Goal: Task Accomplishment & Management: Use online tool/utility

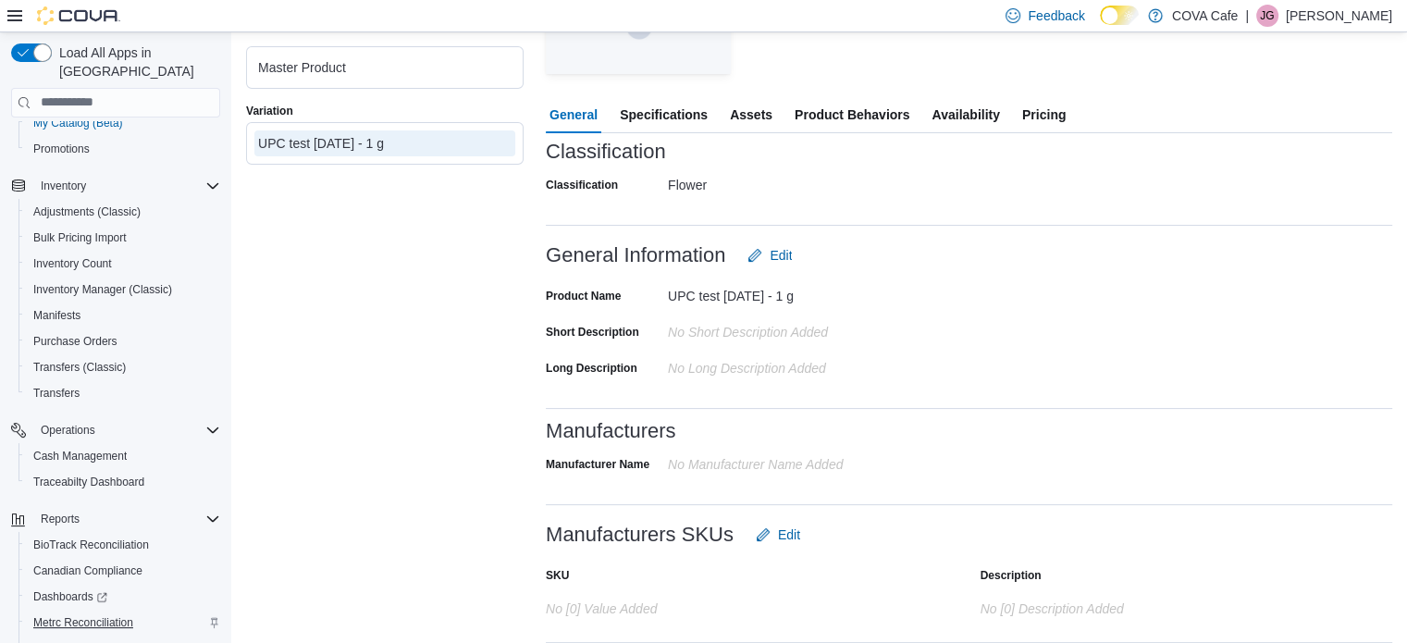
scroll to position [341, 0]
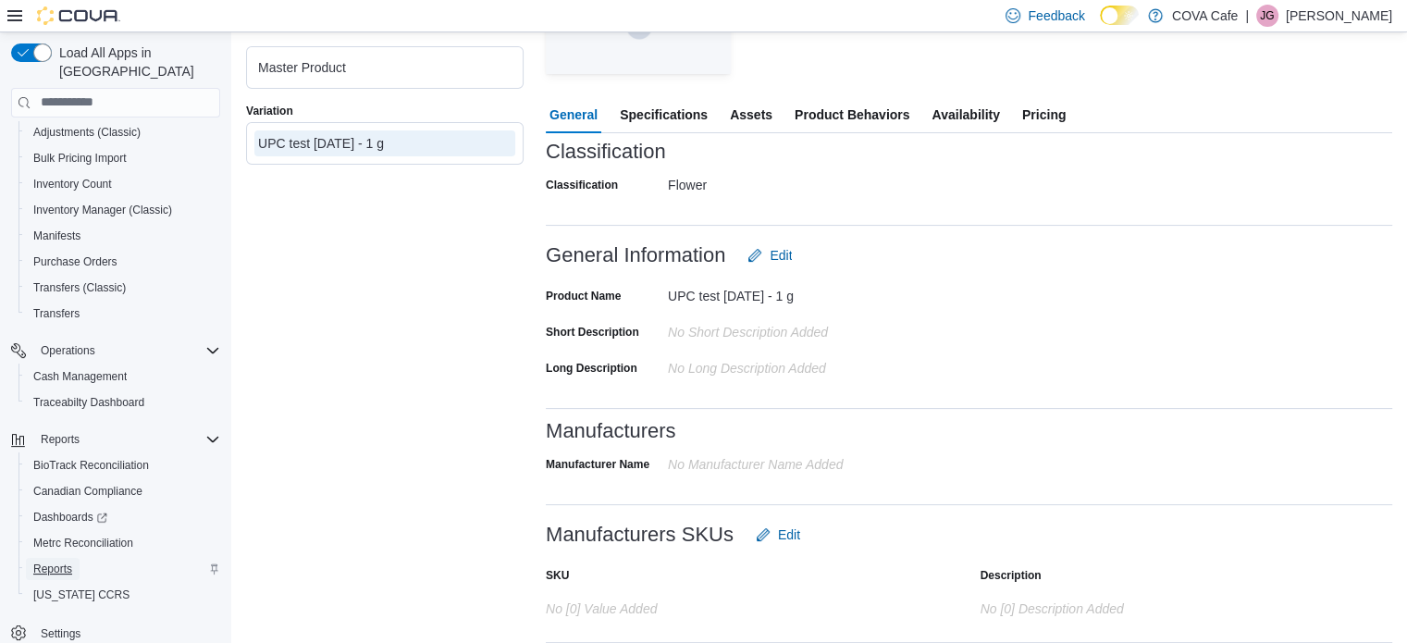
click at [56, 562] on span "Reports" at bounding box center [52, 569] width 39 height 15
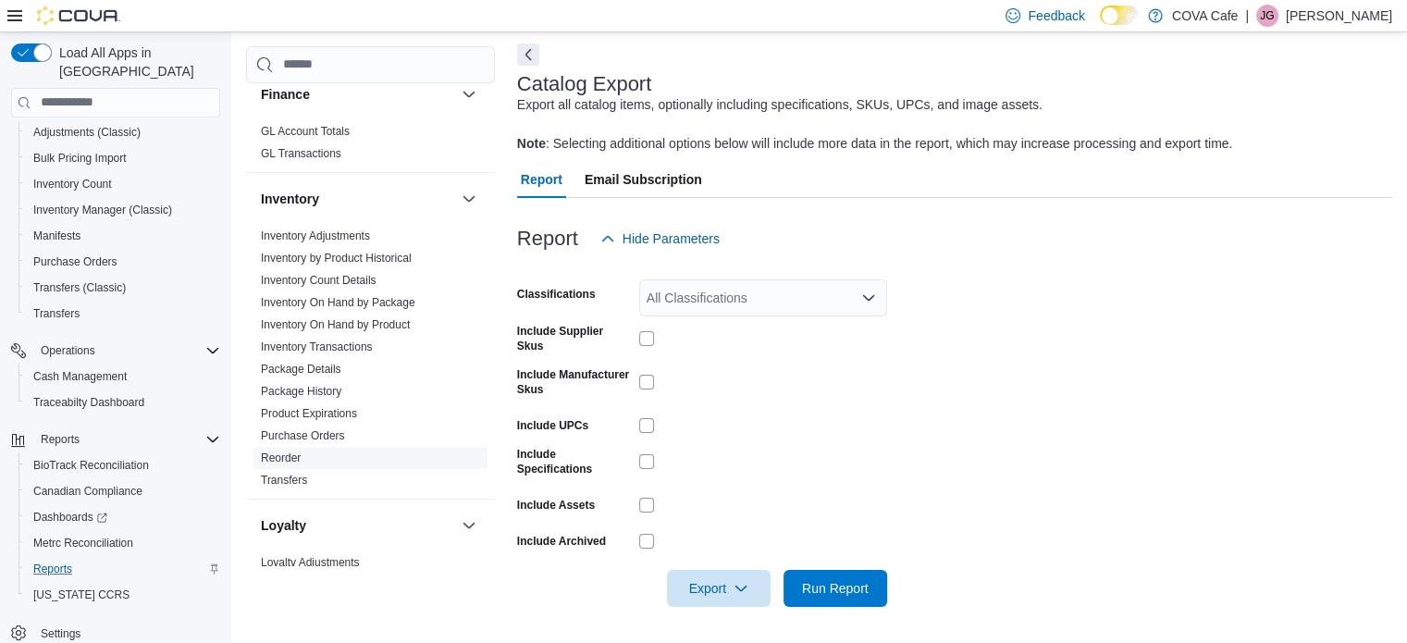
scroll to position [555, 0]
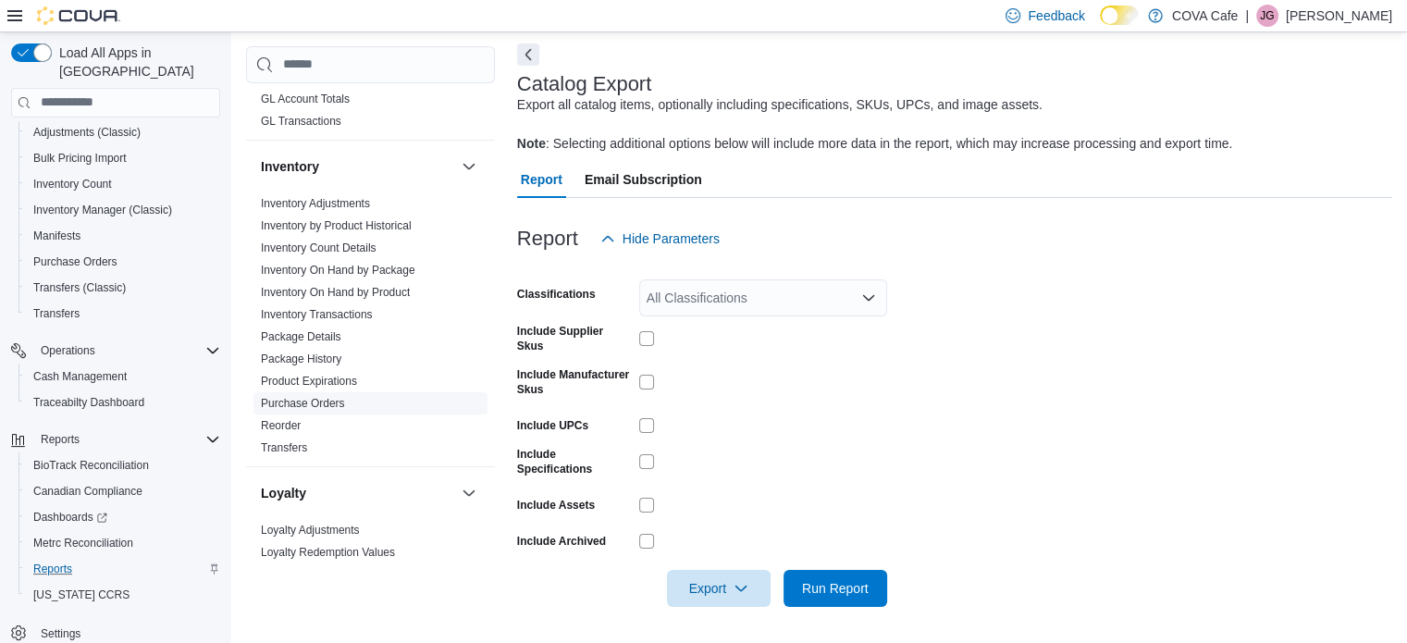
click at [316, 403] on link "Purchase Orders" at bounding box center [303, 403] width 84 height 13
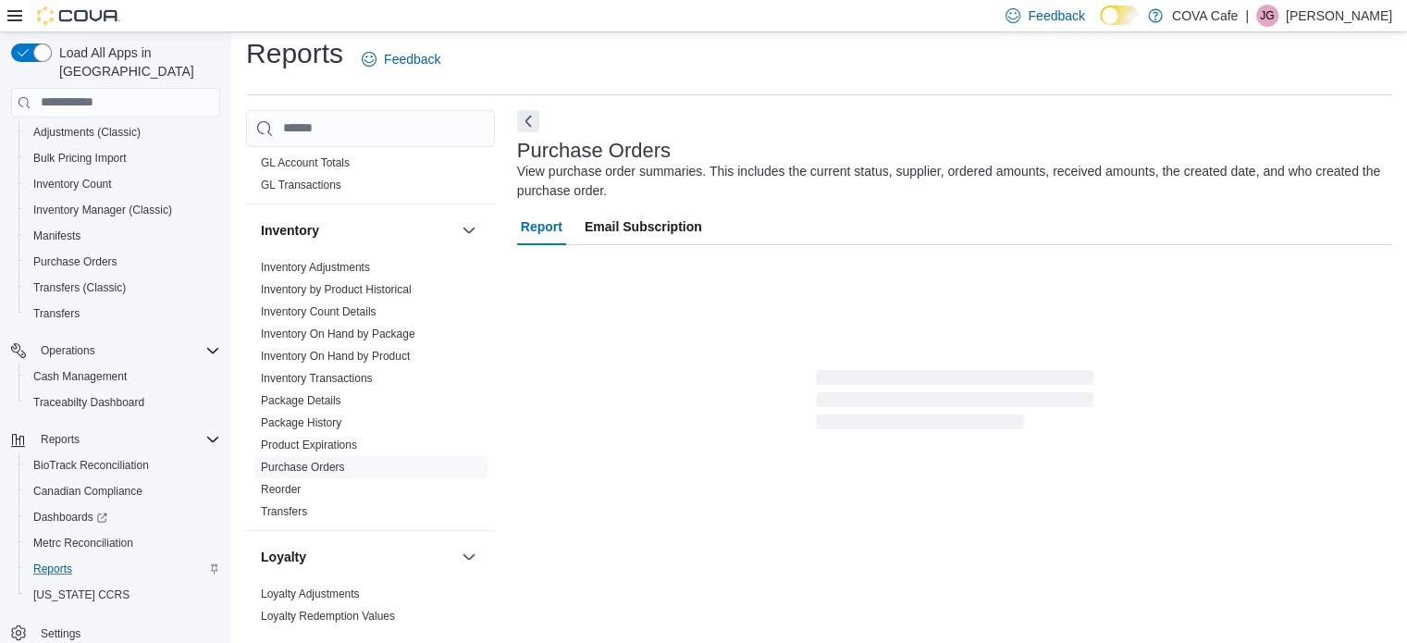
scroll to position [43, 0]
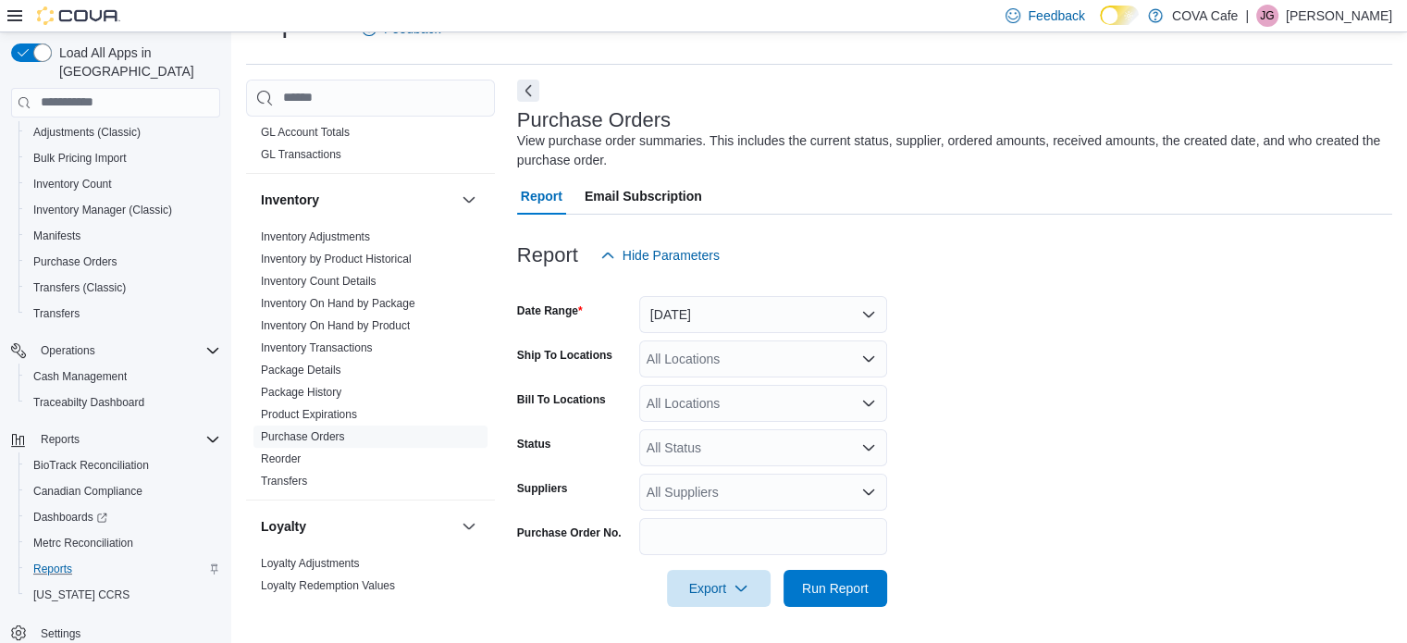
click at [16, 16] on icon at bounding box center [14, 15] width 15 height 15
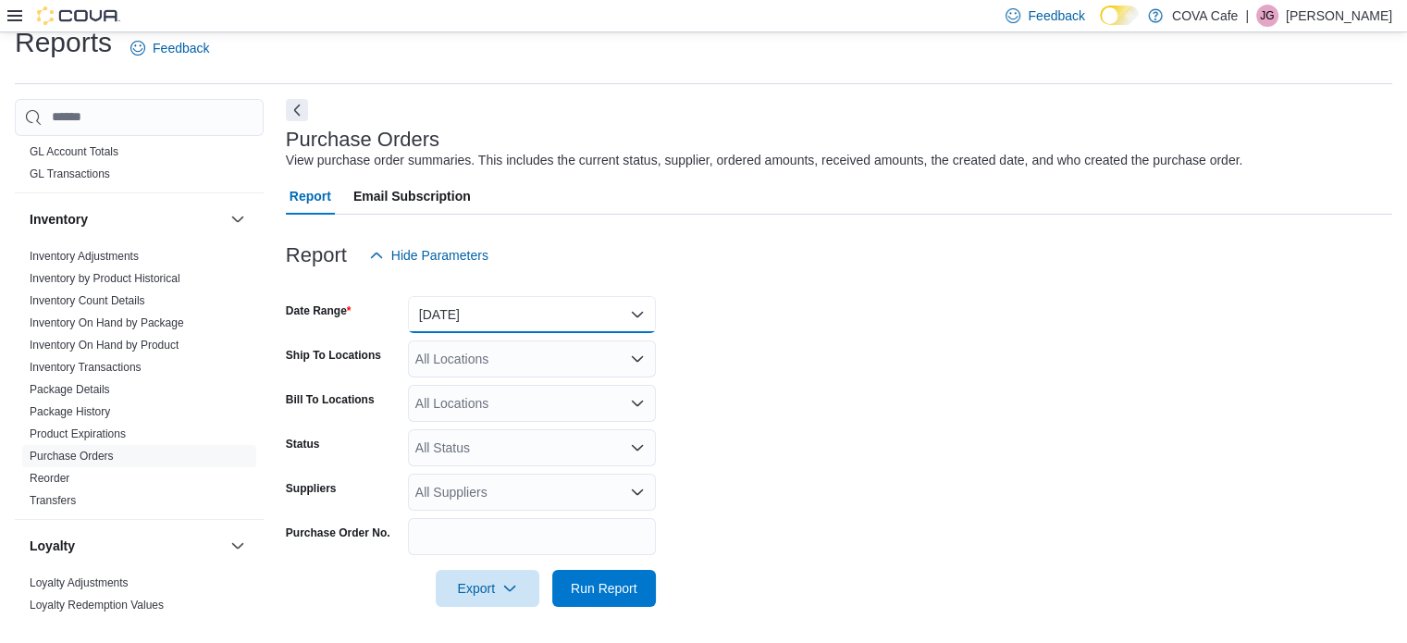
click at [589, 317] on button "[DATE]" at bounding box center [532, 314] width 248 height 37
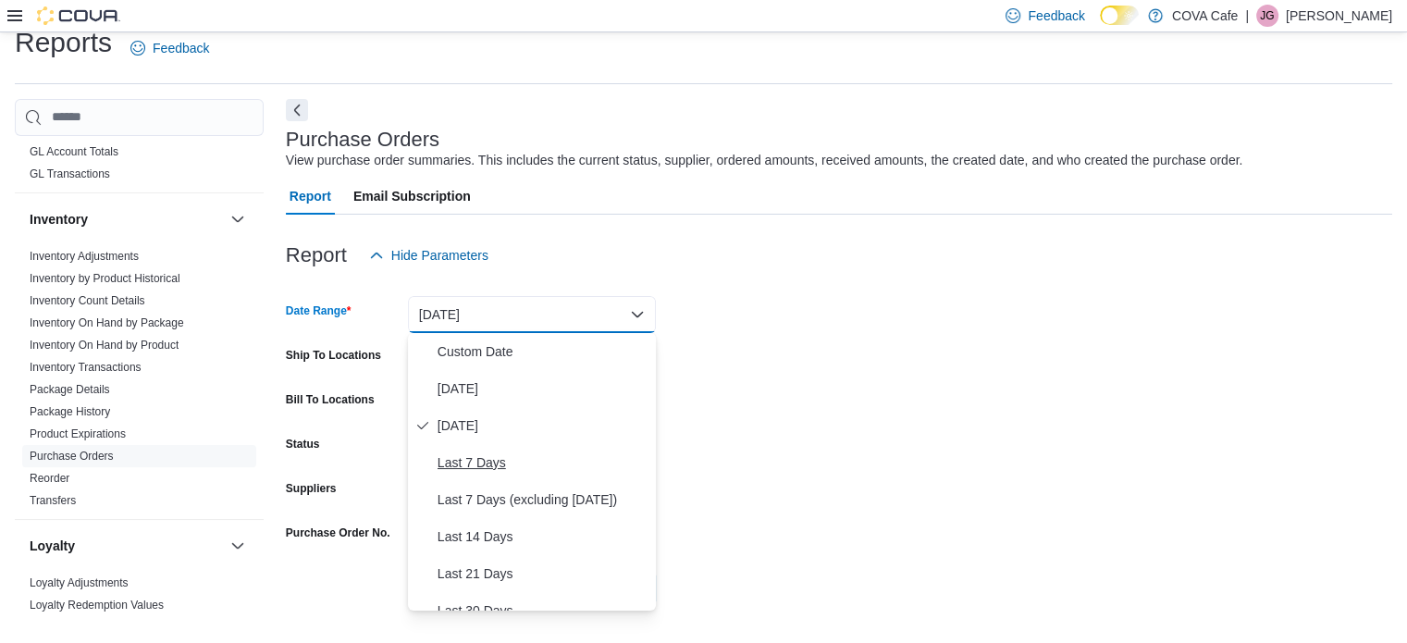
scroll to position [93, 0]
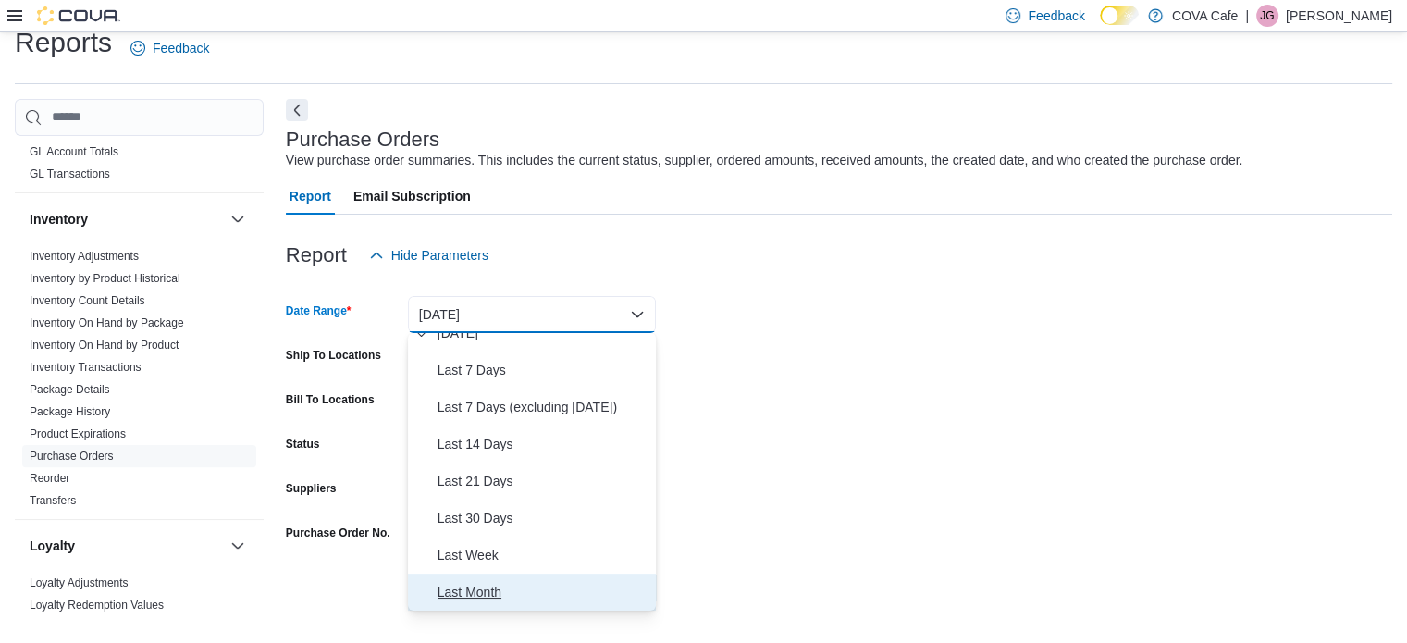
click at [485, 590] on span "Last Month" at bounding box center [543, 592] width 211 height 22
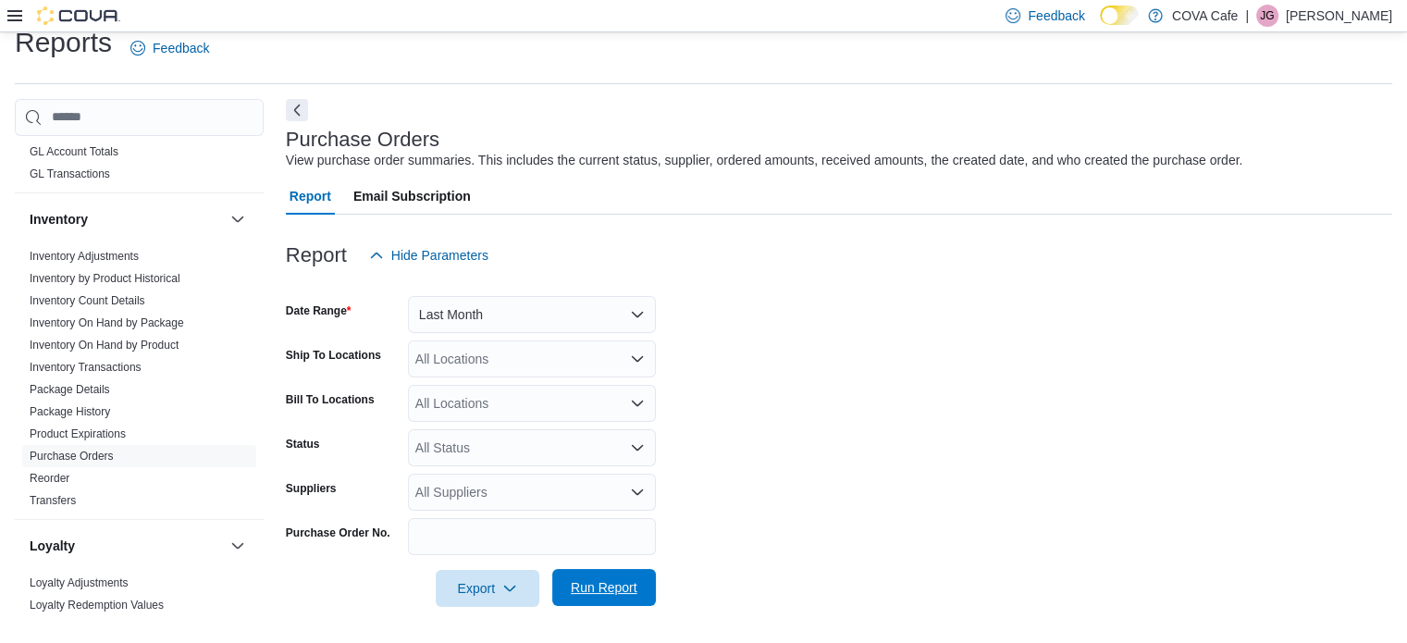
click at [614, 597] on span "Run Report" at bounding box center [604, 587] width 81 height 37
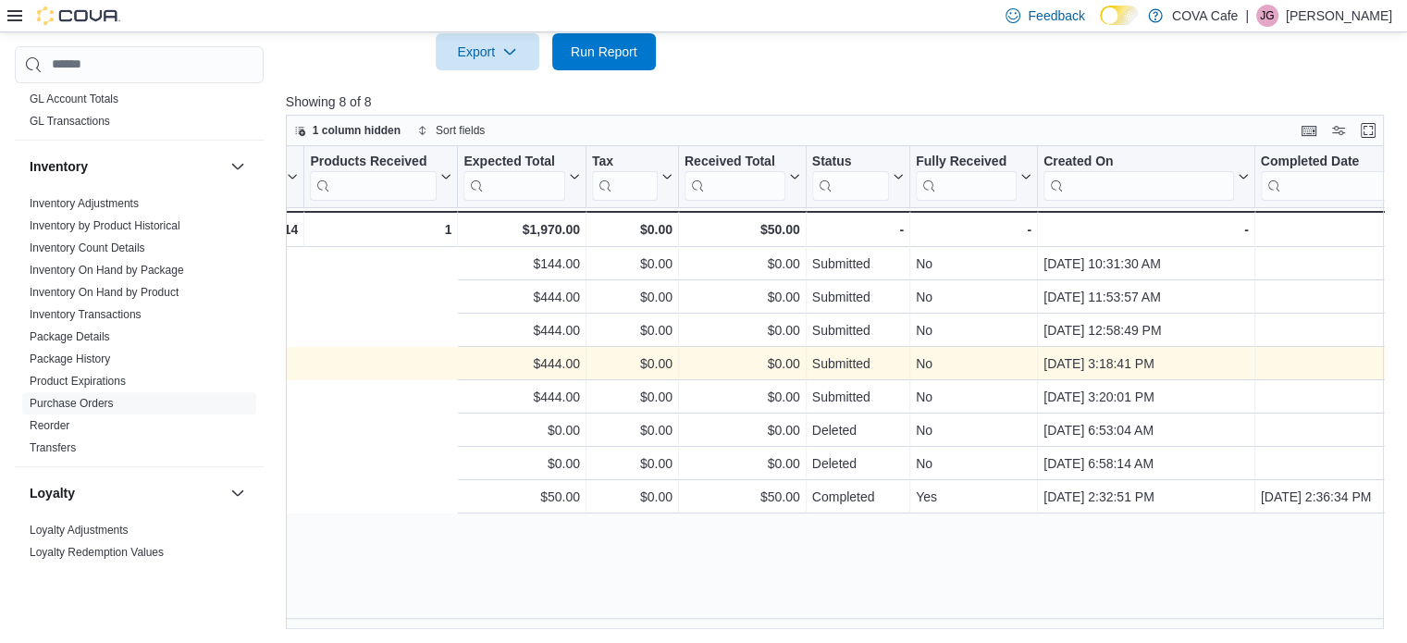
scroll to position [0, 1363]
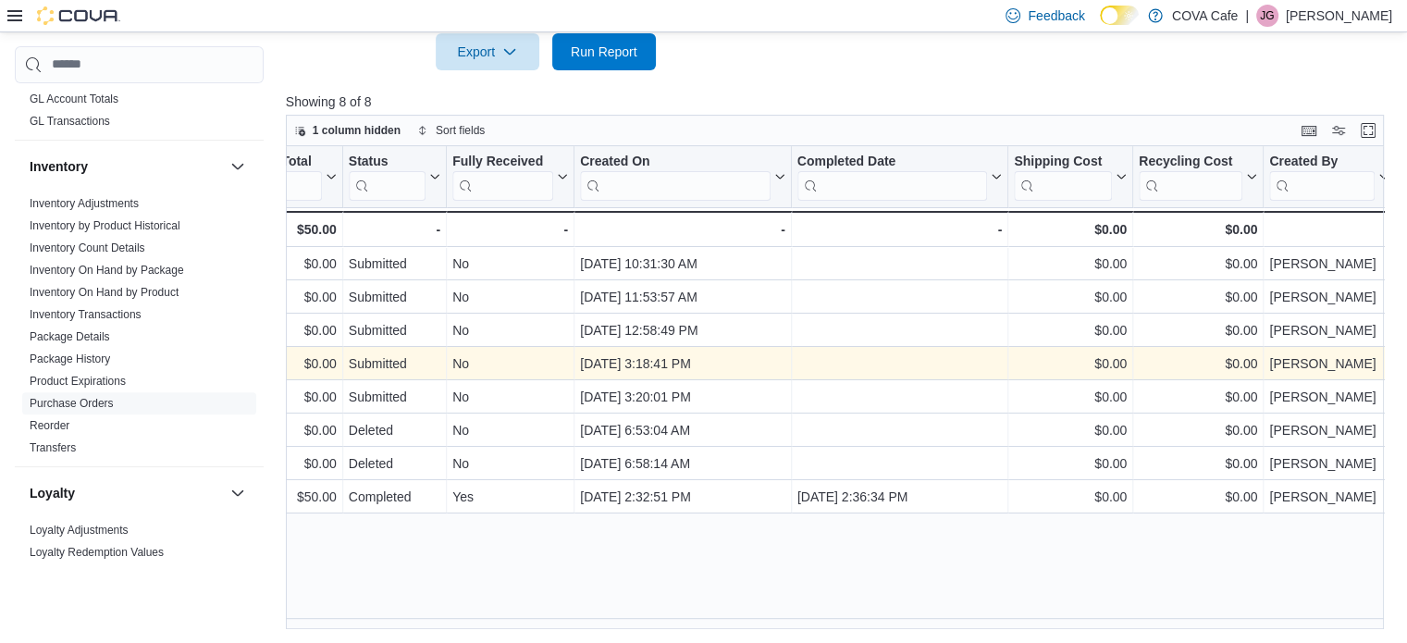
drag, startPoint x: 786, startPoint y: 362, endPoint x: 1011, endPoint y: 337, distance: 227.2
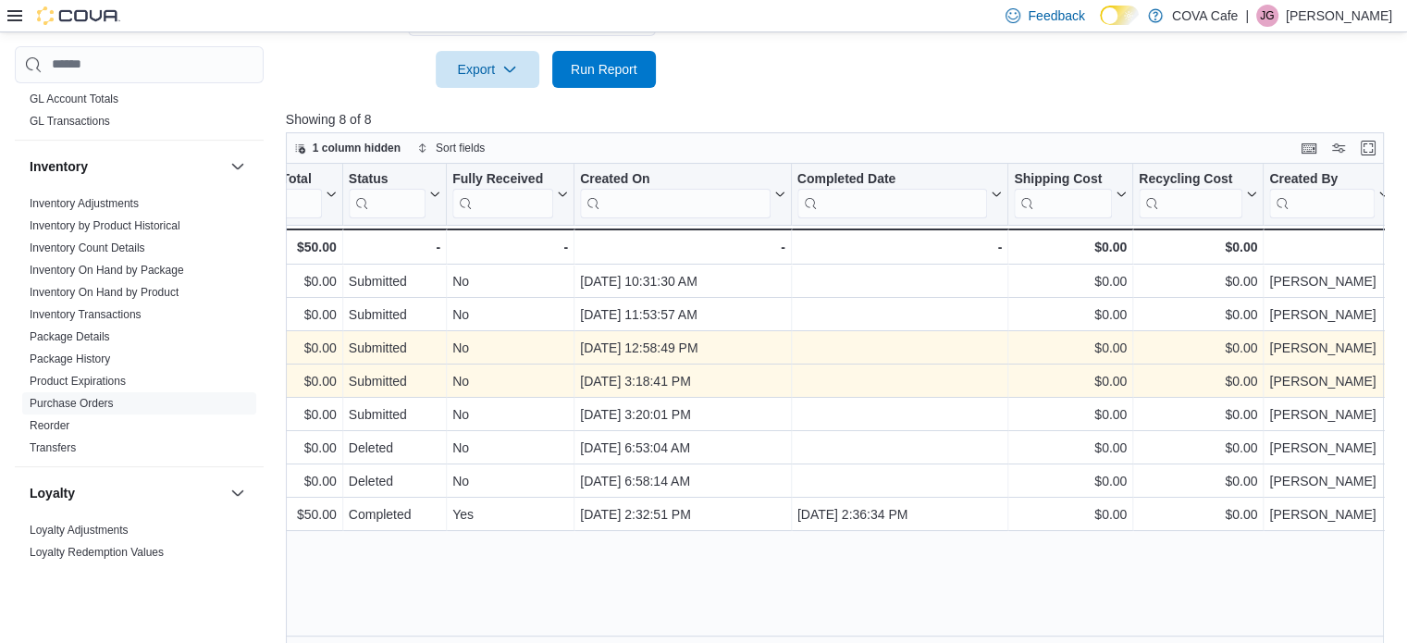
scroll to position [555, 0]
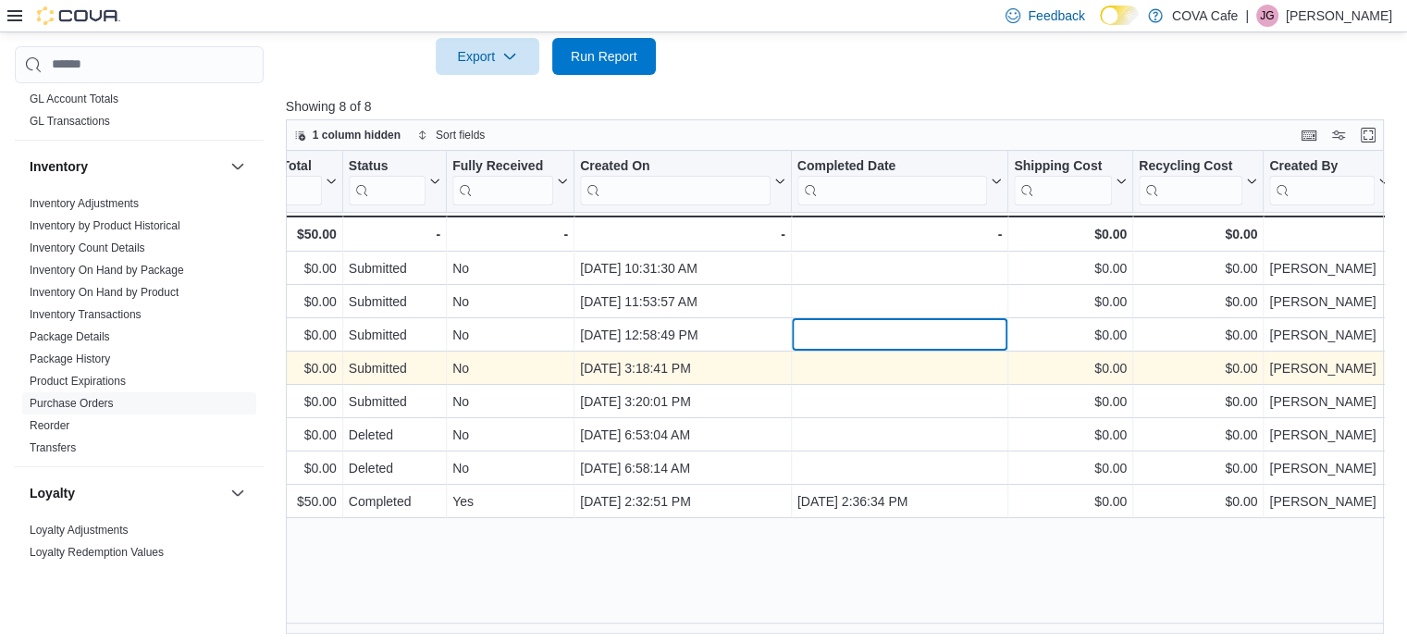
drag, startPoint x: 824, startPoint y: 346, endPoint x: 1171, endPoint y: 365, distance: 348.4
